Goal: Task Accomplishment & Management: Complete application form

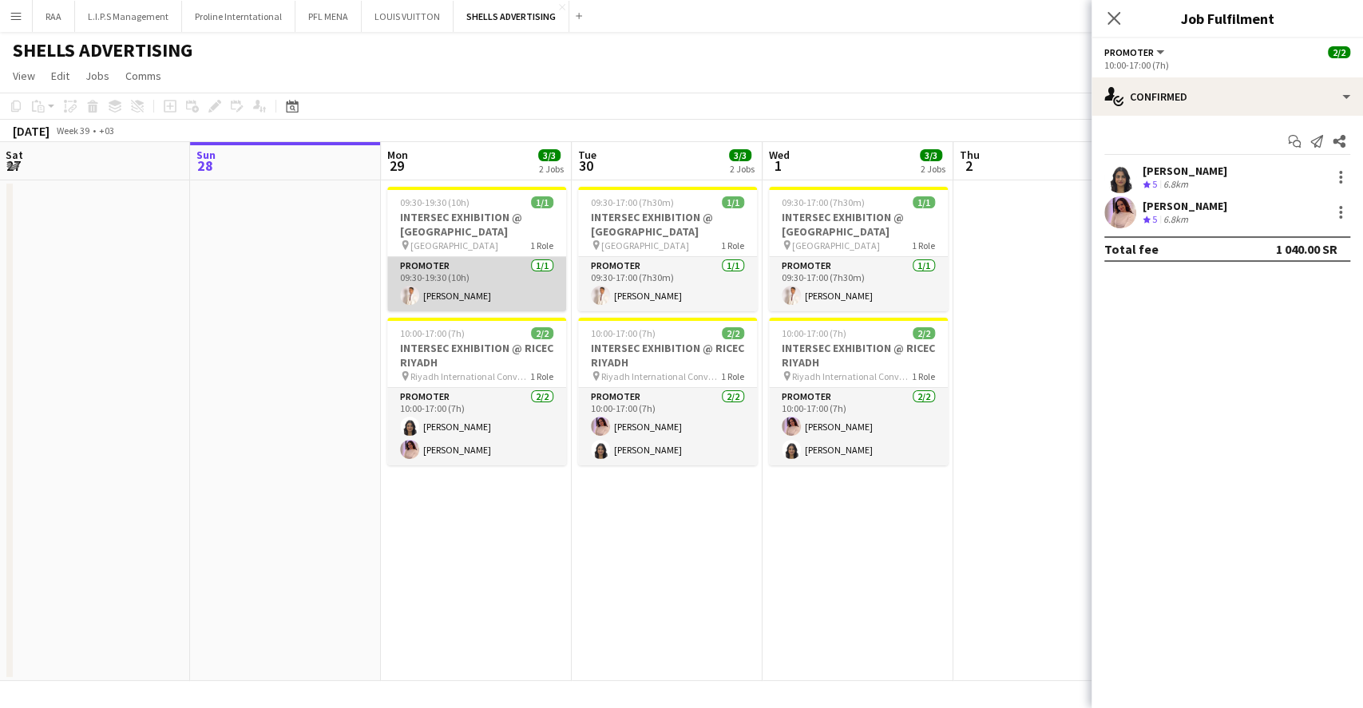
click at [470, 284] on app-card-role "Promoter [DATE] 09:30-19:30 (10h) [PERSON_NAME]" at bounding box center [476, 284] width 179 height 54
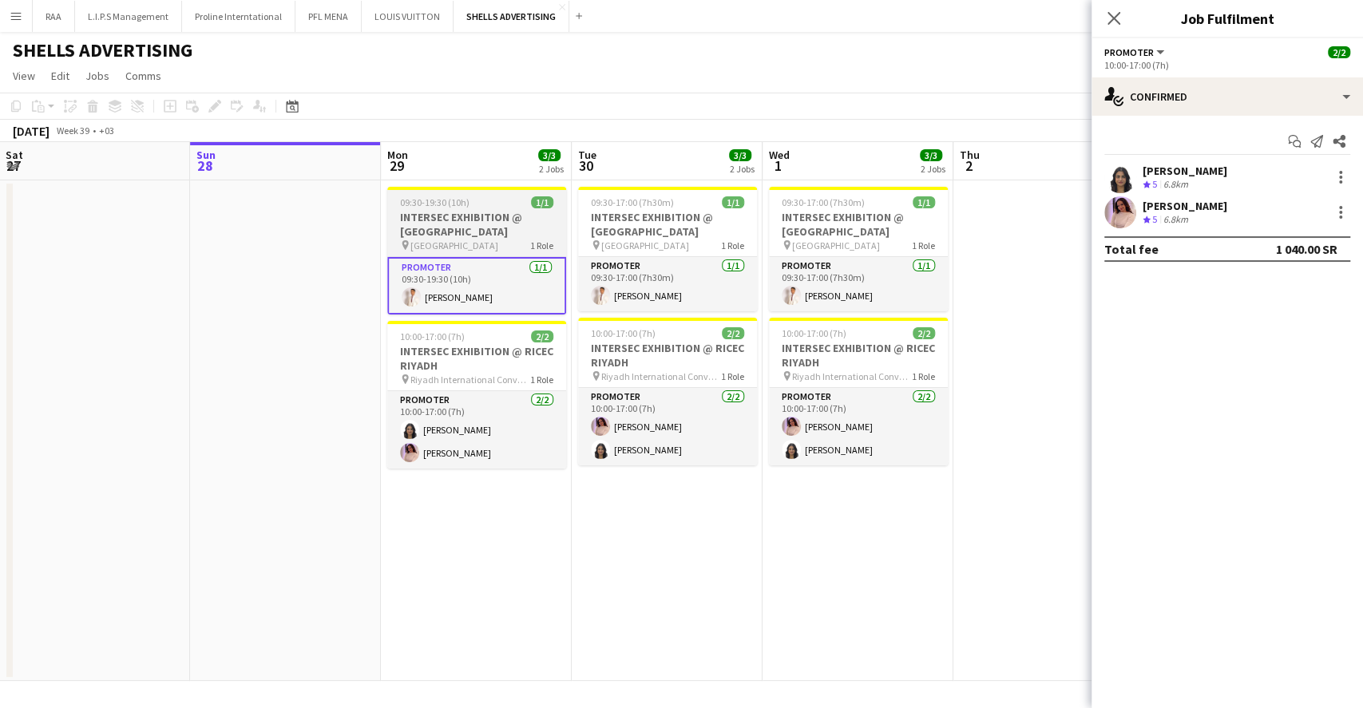
click at [485, 247] on span "[GEOGRAPHIC_DATA]" at bounding box center [454, 246] width 88 height 12
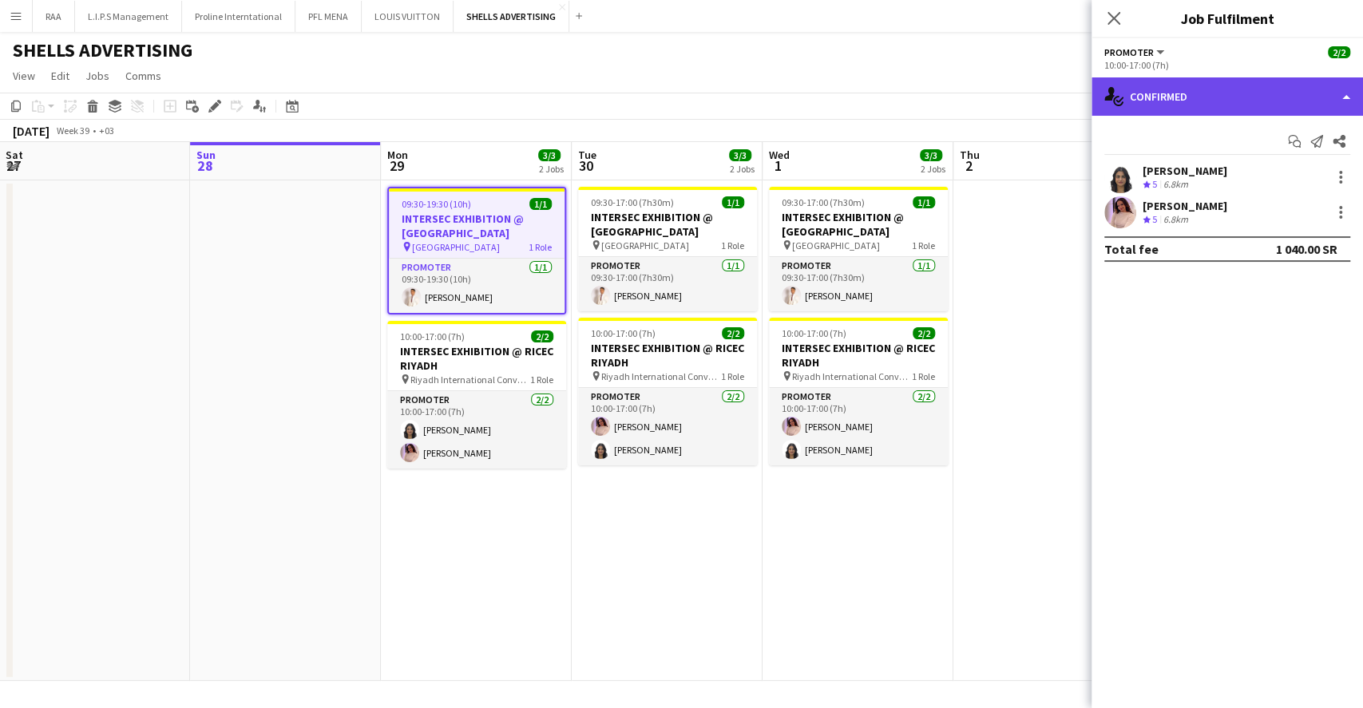
click at [1192, 93] on div "single-neutral-actions-check-2 Confirmed" at bounding box center [1226, 96] width 271 height 38
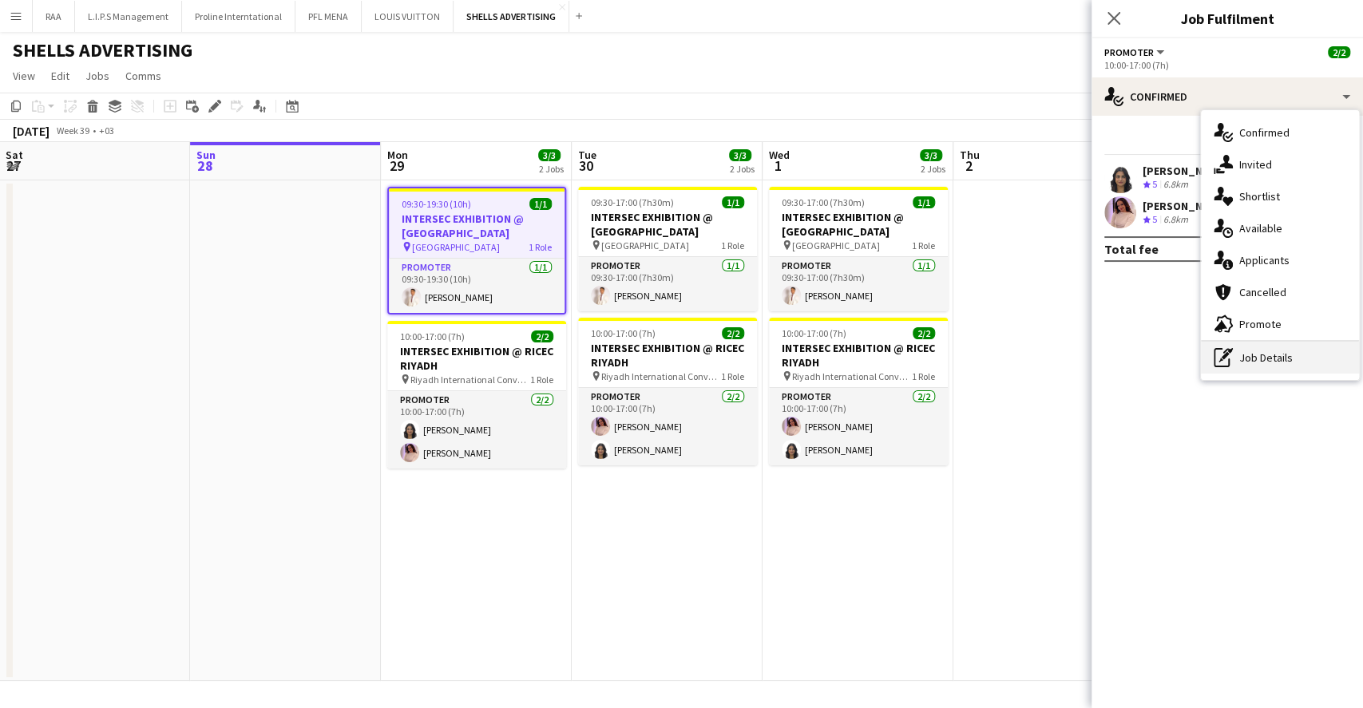
click at [1260, 354] on div "pen-write Job Details" at bounding box center [1280, 358] width 158 height 32
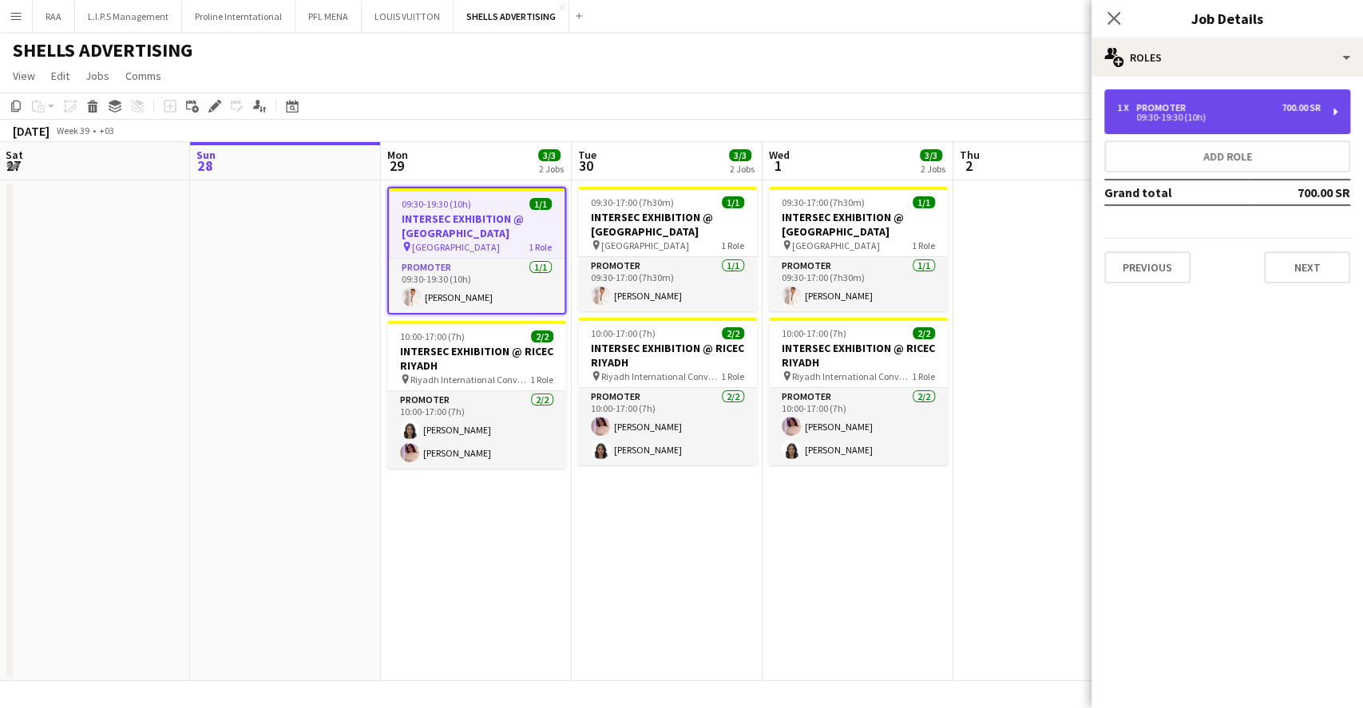
click at [1194, 117] on div "09:30-19:30 (10h)" at bounding box center [1219, 117] width 204 height 8
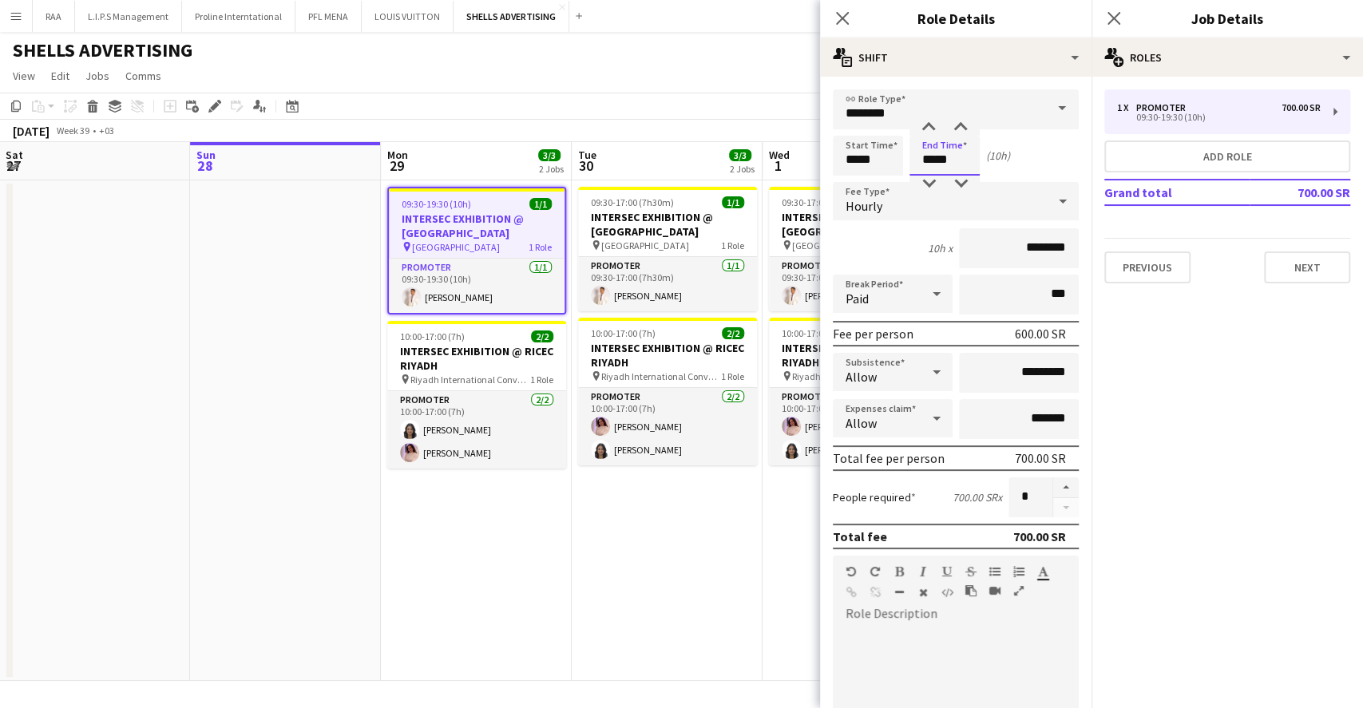
click at [965, 150] on input "*****" at bounding box center [944, 156] width 70 height 40
click at [956, 184] on div at bounding box center [960, 184] width 32 height 16
type input "*****"
click at [956, 184] on div at bounding box center [960, 184] width 32 height 16
click at [263, 289] on app-date-cell at bounding box center [285, 430] width 191 height 501
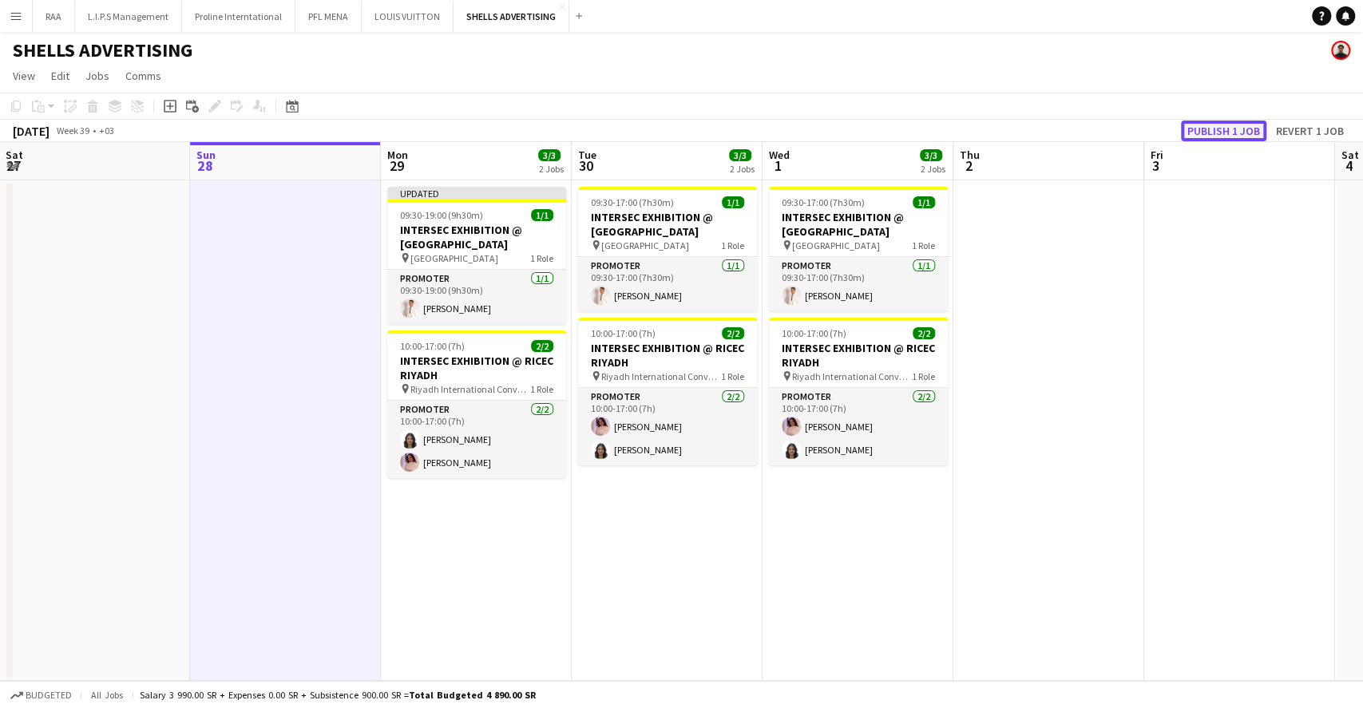
click at [1209, 125] on button "Publish 1 job" at bounding box center [1223, 131] width 85 height 21
